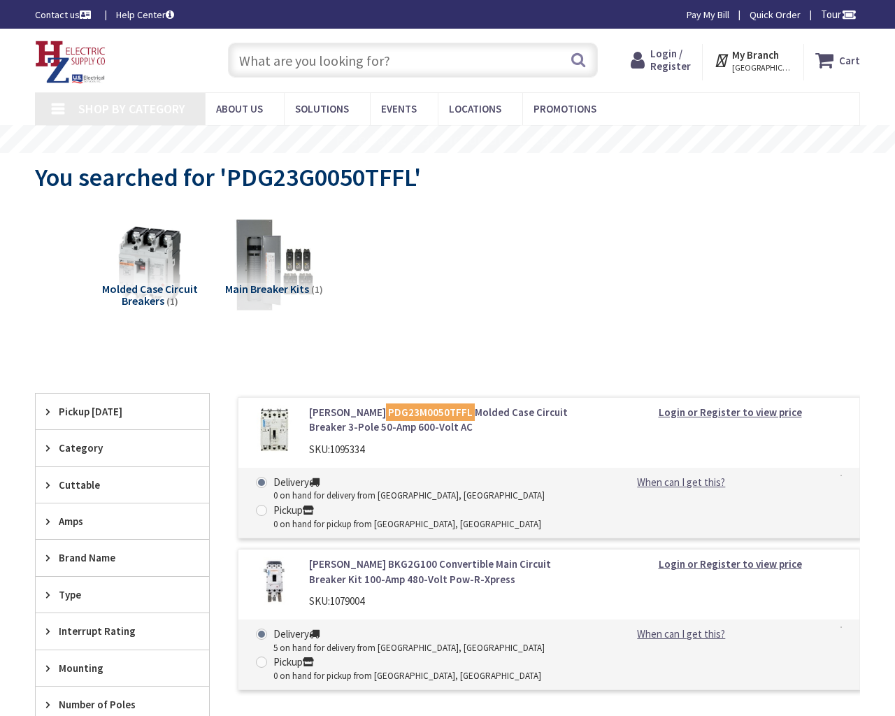
type input "a [GEOGRAPHIC_DATA], [GEOGRAPHIC_DATA]"
